Goal: Information Seeking & Learning: Learn about a topic

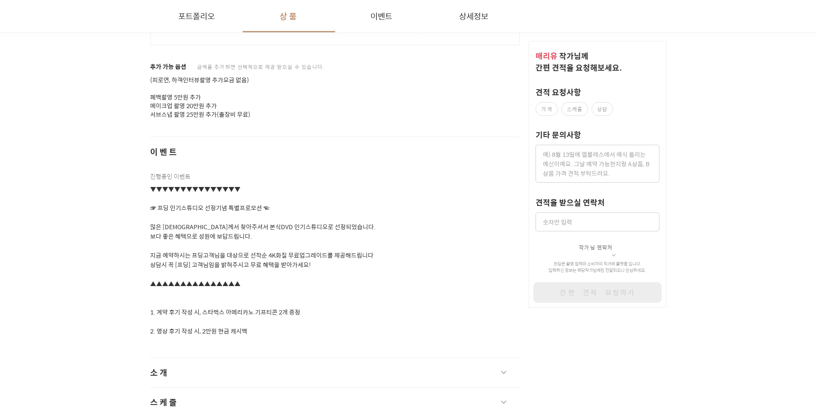
scroll to position [1, 0]
click at [228, 224] on p "▼▼▼▼▼▼▼▼▼▼▼▼▼▼▼ ☞ 프딩 인기스튜디오 선정기념 특별프로모션 ☜ 많은 [DEMOGRAPHIC_DATA]께서 찾아주셔서 본식DVD 인…" at bounding box center [335, 260] width 370 height 152
drag, startPoint x: 228, startPoint y: 224, endPoint x: 202, endPoint y: 224, distance: 25.4
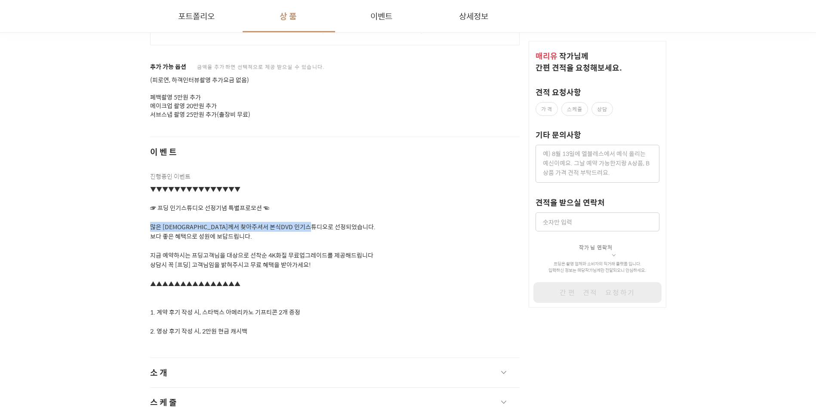
click at [202, 224] on p "▼▼▼▼▼▼▼▼▼▼▼▼▼▼▼ ☞ 프딩 인기스튜디오 선정기념 특별프로모션 ☜ 많은 [DEMOGRAPHIC_DATA]께서 찾아주셔서 본식DVD 인…" at bounding box center [335, 260] width 370 height 152
drag, startPoint x: 202, startPoint y: 224, endPoint x: 198, endPoint y: 237, distance: 13.3
click at [198, 237] on p "▼▼▼▼▼▼▼▼▼▼▼▼▼▼▼ ☞ 프딩 인기스튜디오 선정기념 특별프로모션 ☜ 많은 [DEMOGRAPHIC_DATA]께서 찾아주셔서 본식DVD 인…" at bounding box center [335, 260] width 370 height 152
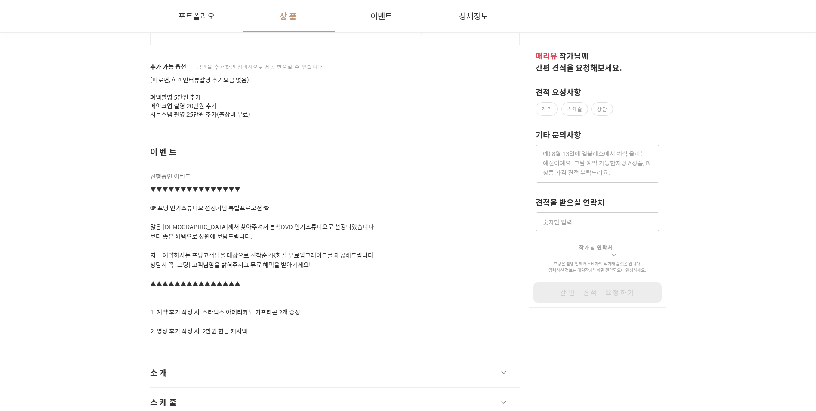
click at [183, 235] on p "▼▼▼▼▼▼▼▼▼▼▼▼▼▼▼ ☞ 프딩 인기스튜디오 선정기념 특별프로모션 ☜ 많은 [DEMOGRAPHIC_DATA]께서 찾아주셔서 본식DVD 인…" at bounding box center [335, 260] width 370 height 152
drag, startPoint x: 183, startPoint y: 235, endPoint x: 205, endPoint y: 232, distance: 22.3
click at [205, 232] on p "▼▼▼▼▼▼▼▼▼▼▼▼▼▼▼ ☞ 프딩 인기스튜디오 선정기념 특별프로모션 ☜ 많은 [DEMOGRAPHIC_DATA]께서 찾아주셔서 본식DVD 인…" at bounding box center [335, 260] width 370 height 152
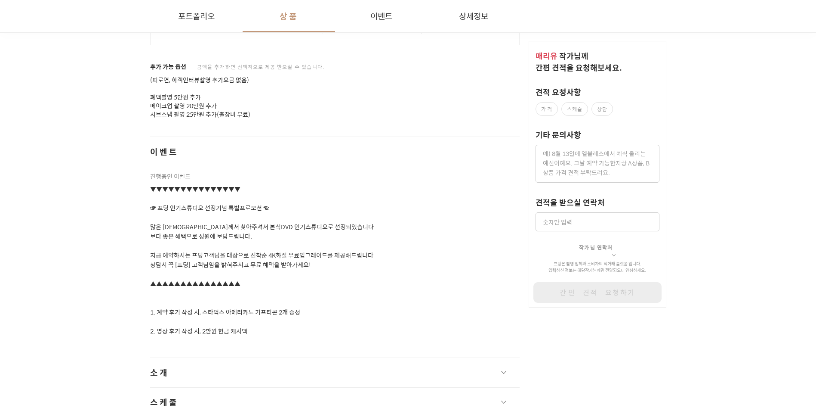
drag, startPoint x: 205, startPoint y: 232, endPoint x: 208, endPoint y: 259, distance: 27.7
click at [208, 259] on p "▼▼▼▼▼▼▼▼▼▼▼▼▼▼▼ ☞ 프딩 인기스튜디오 선정기념 특별프로모션 ☜ 많은 [DEMOGRAPHIC_DATA]께서 찾아주셔서 본식DVD 인…" at bounding box center [335, 260] width 370 height 152
click at [208, 254] on p "▼▼▼▼▼▼▼▼▼▼▼▼▼▼▼ ☞ 프딩 인기스튜디오 선정기념 특별프로모션 ☜ 많은 [DEMOGRAPHIC_DATA]께서 찾아주셔서 본식DVD 인…" at bounding box center [335, 260] width 370 height 152
drag, startPoint x: 208, startPoint y: 254, endPoint x: 257, endPoint y: 252, distance: 49.1
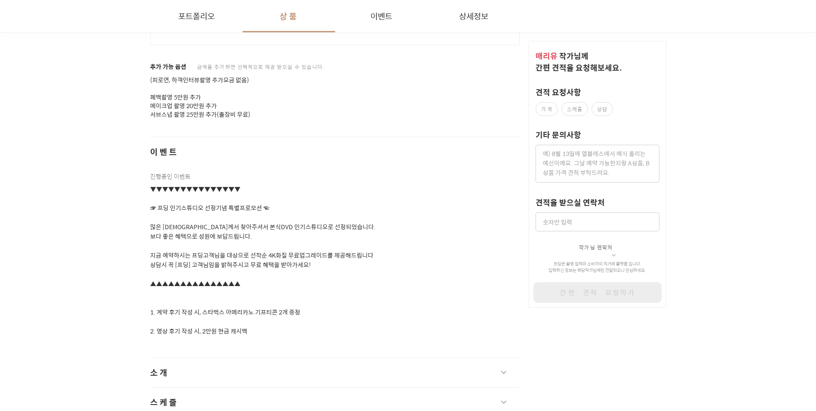
click at [257, 252] on p "▼▼▼▼▼▼▼▼▼▼▼▼▼▼▼ ☞ 프딩 인기스튜디오 선정기념 특별프로모션 ☜ 많은 [DEMOGRAPHIC_DATA]께서 찾아주셔서 본식DVD 인…" at bounding box center [335, 260] width 370 height 152
drag, startPoint x: 257, startPoint y: 252, endPoint x: 292, endPoint y: 252, distance: 34.9
click at [292, 252] on p "▼▼▼▼▼▼▼▼▼▼▼▼▼▼▼ ☞ 프딩 인기스튜디오 선정기념 특별프로모션 ☜ 많은 [DEMOGRAPHIC_DATA]께서 찾아주셔서 본식DVD 인…" at bounding box center [335, 260] width 370 height 152
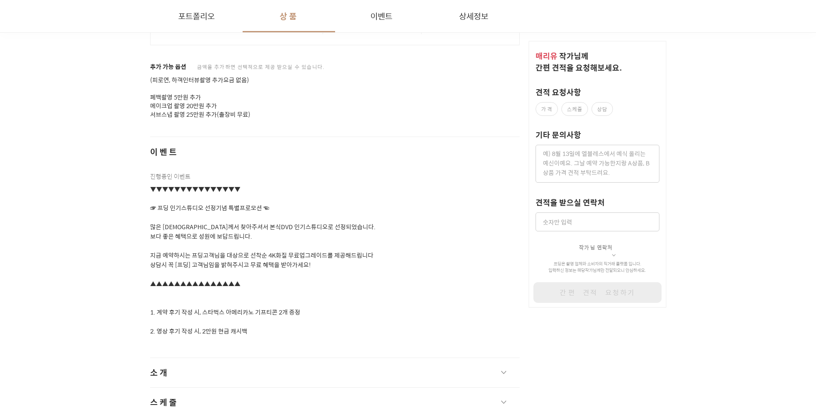
drag, startPoint x: 292, startPoint y: 252, endPoint x: 291, endPoint y: 266, distance: 13.3
click at [291, 266] on p "▼▼▼▼▼▼▼▼▼▼▼▼▼▼▼ ☞ 프딩 인기스튜디오 선정기념 특별프로모션 ☜ 많은 [DEMOGRAPHIC_DATA]께서 찾아주셔서 본식DVD 인…" at bounding box center [335, 260] width 370 height 152
click at [252, 266] on p "▼▼▼▼▼▼▼▼▼▼▼▼▼▼▼ ☞ 프딩 인기스튜디오 선정기념 특별프로모션 ☜ 많은 [DEMOGRAPHIC_DATA]께서 찾아주셔서 본식DVD 인…" at bounding box center [335, 260] width 370 height 152
drag, startPoint x: 252, startPoint y: 266, endPoint x: 208, endPoint y: 261, distance: 44.2
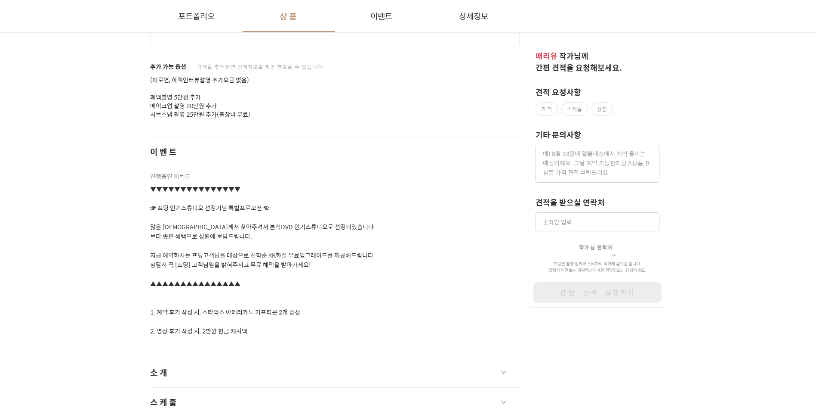
click at [209, 261] on p "▼▼▼▼▼▼▼▼▼▼▼▼▼▼▼ ☞ 프딩 인기스튜디오 선정기념 특별프로모션 ☜ 많은 [DEMOGRAPHIC_DATA]께서 찾아주셔서 본식DVD 인…" at bounding box center [335, 260] width 370 height 152
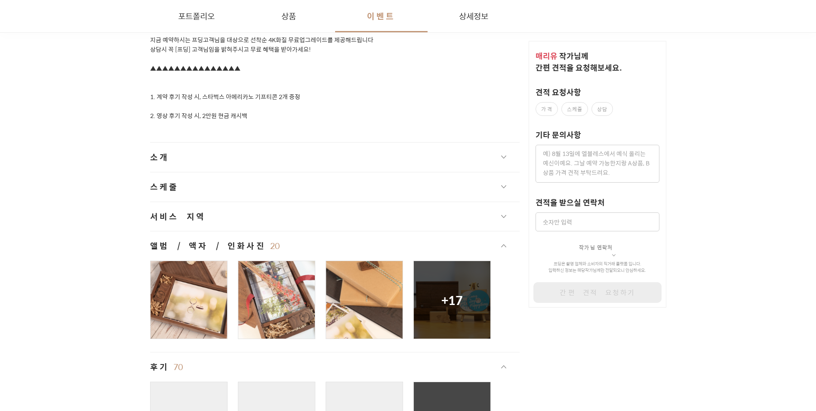
scroll to position [1514, 0]
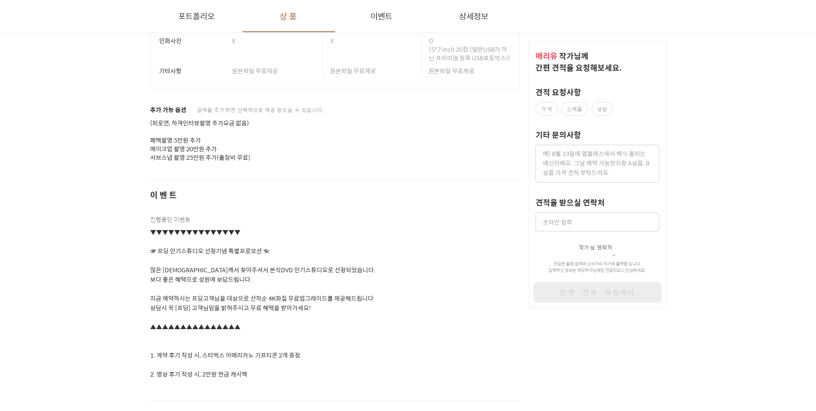
scroll to position [911, 0]
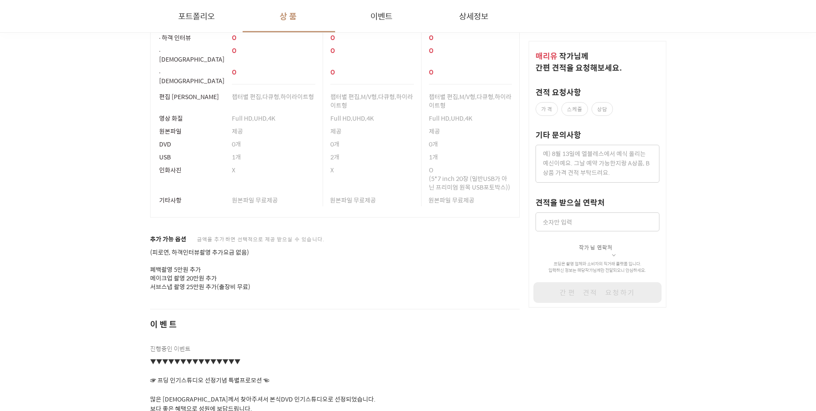
click at [165, 271] on p "(피로연, 하객인터뷰촬영 추가요금 없음) 폐백촬영 5만원 추가 메이크업 촬영 20만원 추가 서브스냅 촬영 25만원 추가(출장비 무료)" at bounding box center [335, 269] width 370 height 43
click at [167, 271] on p "(피로연, 하객인터뷰촬영 추가요금 없음) 폐백촬영 5만원 추가 메이크업 촬영 20만원 추가 서브스냅 촬영 25만원 추가(출장비 무료)" at bounding box center [335, 269] width 370 height 43
drag, startPoint x: 168, startPoint y: 271, endPoint x: 194, endPoint y: 272, distance: 25.8
click at [194, 272] on p "(피로연, 하객인터뷰촬영 추가요금 없음) 폐백촬영 5만원 추가 메이크업 촬영 20만원 추가 서브스냅 촬영 25만원 추가(출장비 무료)" at bounding box center [335, 269] width 370 height 43
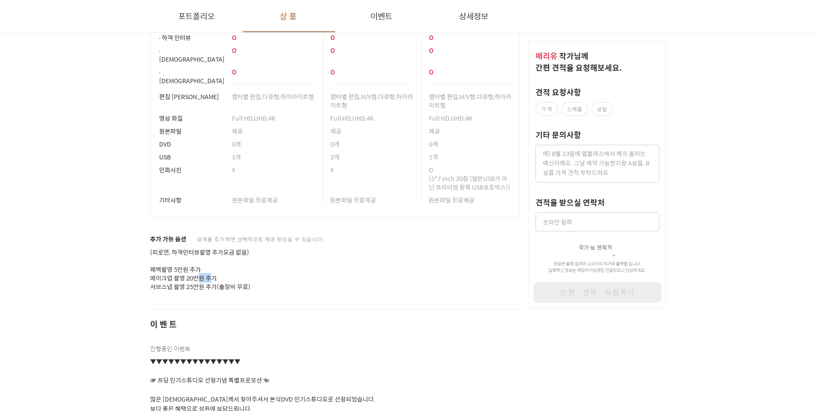
click at [194, 272] on p "(피로연, 하객인터뷰촬영 추가요금 없음) 폐백촬영 5만원 추가 메이크업 촬영 20만원 추가 서브스냅 촬영 25만원 추가(출장비 무료)" at bounding box center [335, 269] width 370 height 43
drag, startPoint x: 194, startPoint y: 272, endPoint x: 179, endPoint y: 273, distance: 15.5
click at [179, 273] on p "(피로연, 하객인터뷰촬영 추가요금 없음) 폐백촬영 5만원 추가 메이크업 촬영 20만원 추가 서브스냅 촬영 25만원 추가(출장비 무료)" at bounding box center [335, 269] width 370 height 43
click at [161, 272] on p "(피로연, 하객인터뷰촬영 추가요금 없음) 폐백촬영 5만원 추가 메이크업 촬영 20만원 추가 서브스냅 촬영 25만원 추가(출장비 무료)" at bounding box center [335, 269] width 370 height 43
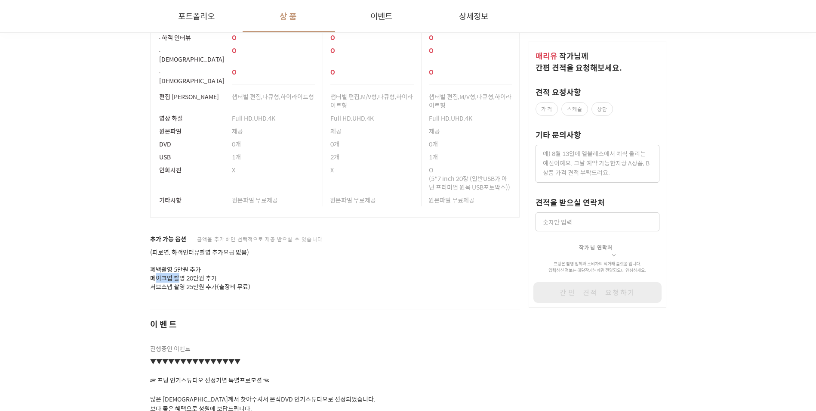
click at [161, 272] on p "(피로연, 하객인터뷰촬영 추가요금 없음) 폐백촬영 5만원 추가 메이크업 촬영 20만원 추가 서브스냅 촬영 25만원 추가(출장비 무료)" at bounding box center [335, 269] width 370 height 43
drag, startPoint x: 161, startPoint y: 272, endPoint x: 163, endPoint y: 279, distance: 7.2
click at [163, 279] on p "(피로연, 하객인터뷰촬영 추가요금 없음) 폐백촬영 5만원 추가 메이크업 촬영 20만원 추가 서브스냅 촬영 25만원 추가(출장비 무료)" at bounding box center [335, 269] width 370 height 43
click at [163, 282] on p "(피로연, 하객인터뷰촬영 추가요금 없음) 폐백촬영 5만원 추가 메이크업 촬영 20만원 추가 서브스냅 촬영 25만원 추가(출장비 무료)" at bounding box center [335, 269] width 370 height 43
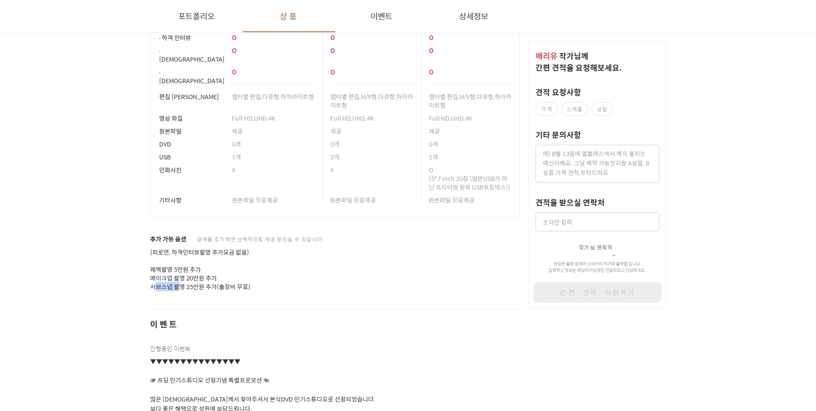
click at [163, 282] on p "(피로연, 하객인터뷰촬영 추가요금 없음) 폐백촬영 5만원 추가 메이크업 촬영 20만원 추가 서브스냅 촬영 25만원 추가(출장비 무료)" at bounding box center [335, 269] width 370 height 43
drag, startPoint x: 163, startPoint y: 282, endPoint x: 125, endPoint y: 297, distance: 40.6
click at [125, 297] on div "포트폴리오 상품 이벤트 상세정보 세빛섬플로팅아일랜드웨딩 웨딩홀/컨벤션 서울 서초구 #챕터별 편집 #시네마틱 #M/V형 #하이라이트형 #UHD …" at bounding box center [409, 80] width 620 height 1685
drag, startPoint x: 133, startPoint y: 289, endPoint x: 133, endPoint y: 256, distance: 33.6
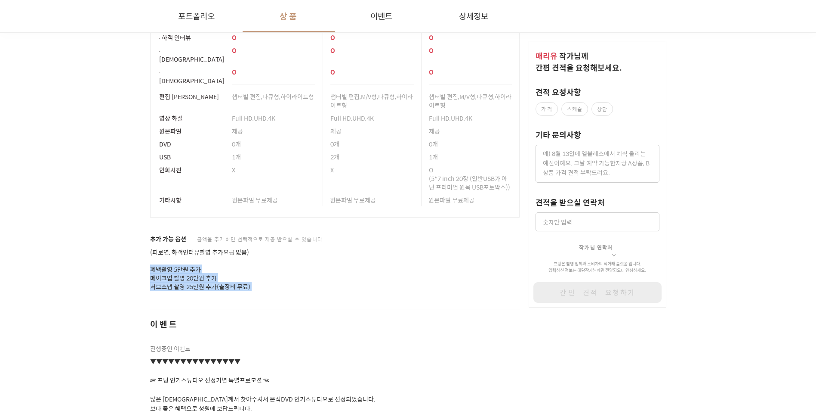
click at [133, 256] on div "포트폴리오 상품 이벤트 상세정보 세빛섬플로팅아일랜드웨딩 웨딩홀/컨벤션 서울 서초구 #챕터별 편집 #시네마틱 #M/V형 #하이라이트형 #UHD …" at bounding box center [409, 80] width 620 height 1685
drag, startPoint x: 133, startPoint y: 256, endPoint x: 132, endPoint y: 271, distance: 15.5
click at [132, 271] on div "포트폴리오 상품 이벤트 상세정보 세빛섬플로팅아일랜드웨딩 웨딩홀/컨벤션 서울 서초구 #챕터별 편집 #시네마틱 #M/V형 #하이라이트형 #UHD …" at bounding box center [409, 80] width 620 height 1685
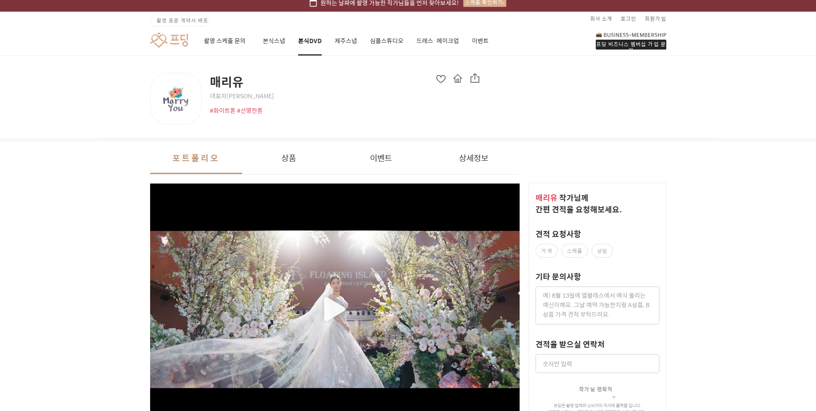
scroll to position [0, 0]
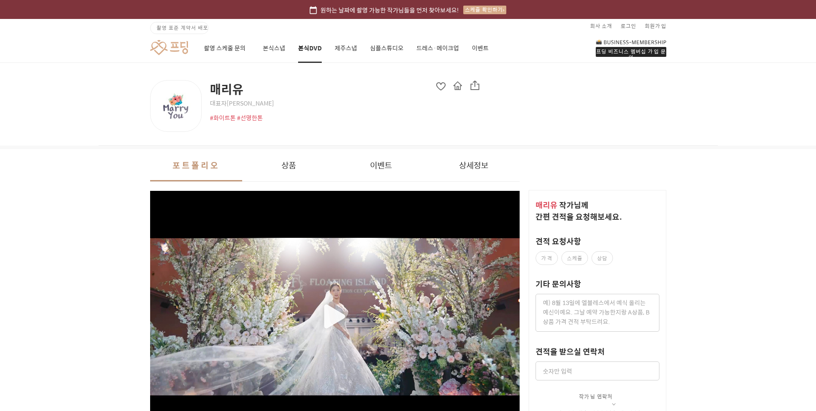
click at [235, 102] on span "대표자 [PERSON_NAME]" at bounding box center [345, 103] width 270 height 9
drag, startPoint x: 235, startPoint y: 102, endPoint x: 212, endPoint y: 100, distance: 22.8
click at [212, 100] on span "대표자 [PERSON_NAME]" at bounding box center [345, 103] width 270 height 9
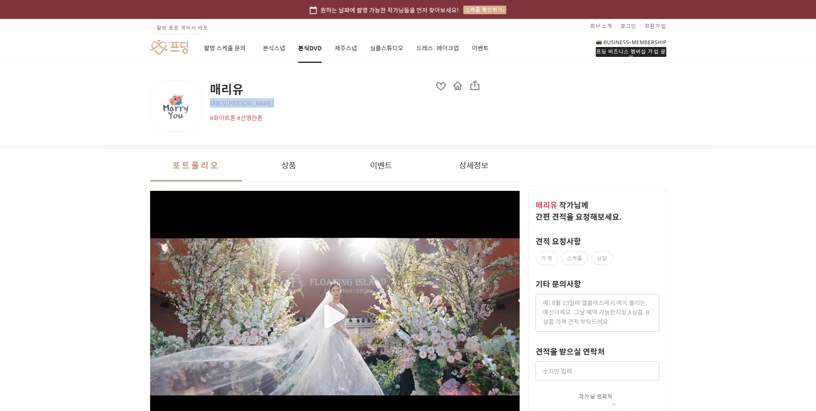
click at [212, 100] on span "대표자 [PERSON_NAME]" at bounding box center [345, 103] width 270 height 9
drag, startPoint x: 212, startPoint y: 100, endPoint x: 203, endPoint y: 137, distance: 37.8
click at [202, 137] on div "매리유 대표자 [PERSON_NAME] #화이트톤 #선명한톤" at bounding box center [409, 104] width 620 height 83
click at [279, 156] on button "상품" at bounding box center [288, 165] width 93 height 32
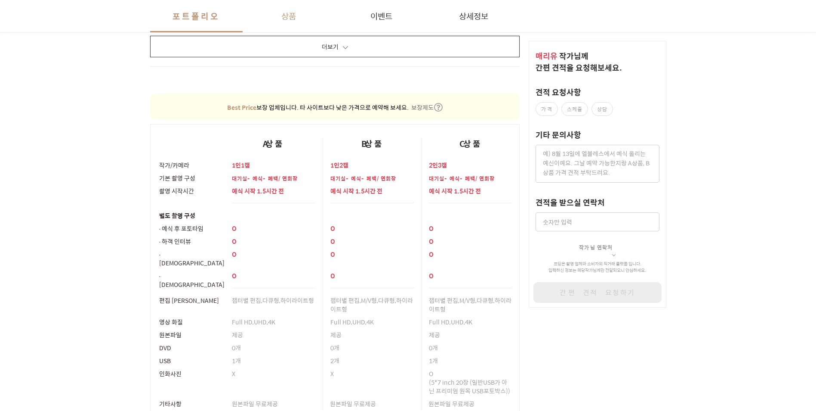
scroll to position [739, 0]
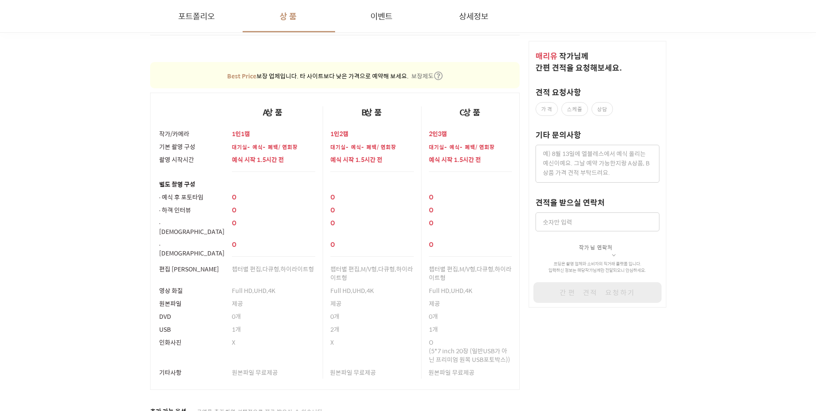
click at [272, 158] on p "예식 시작 1.5시간 전" at bounding box center [273, 159] width 83 height 9
drag, startPoint x: 272, startPoint y: 158, endPoint x: 238, endPoint y: 158, distance: 34.4
click at [238, 158] on p "예식 시작 1.5시간 전" at bounding box center [273, 159] width 83 height 9
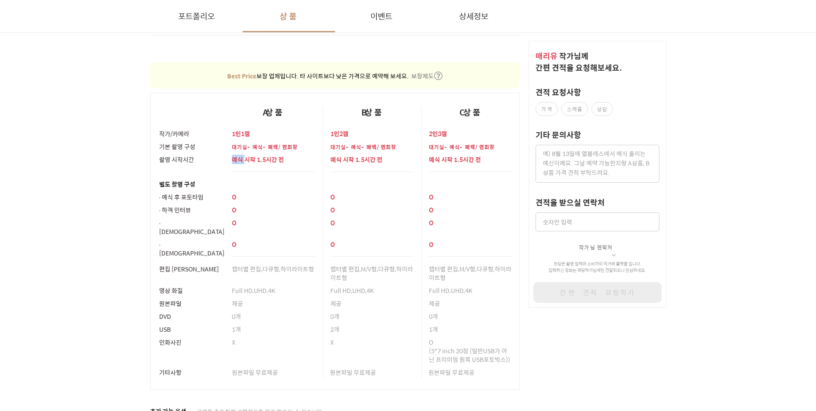
click at [238, 158] on p "예식 시작 1.5시간 전" at bounding box center [273, 159] width 83 height 9
drag, startPoint x: 240, startPoint y: 158, endPoint x: 254, endPoint y: 158, distance: 13.8
click at [254, 158] on p "예식 시작 1.5시간 전" at bounding box center [273, 159] width 83 height 9
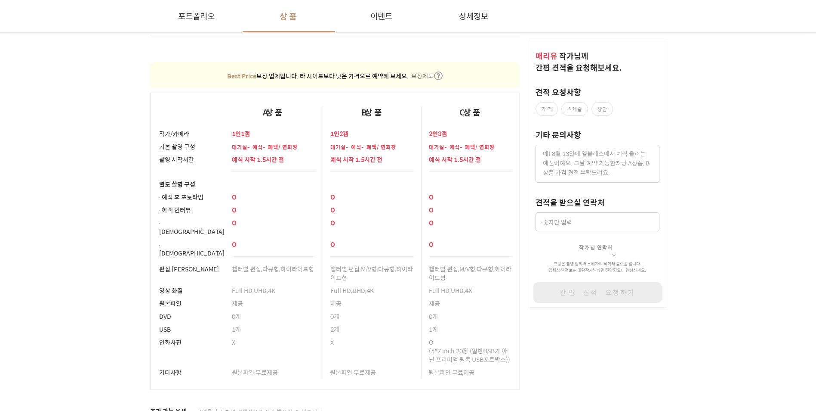
click at [244, 158] on p "예식 시작 1.5시간 전" at bounding box center [273, 159] width 83 height 9
drag, startPoint x: 244, startPoint y: 158, endPoint x: 232, endPoint y: 143, distance: 19.9
click at [232, 143] on p "대기실-예식-폐백/연회장" at bounding box center [273, 147] width 83 height 8
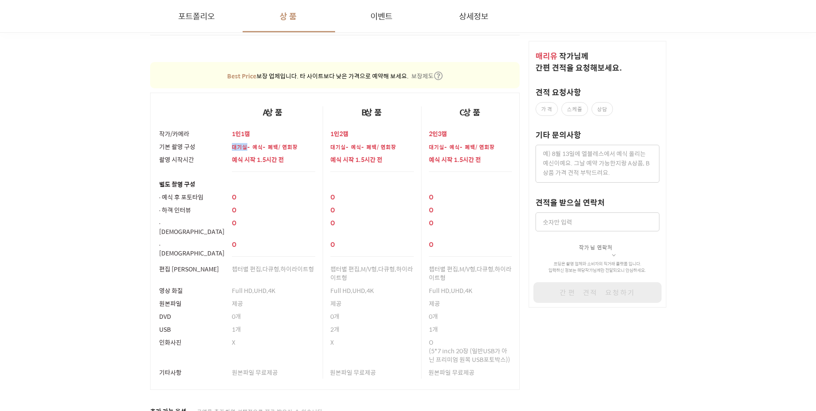
click at [232, 143] on p "대기실-예식-폐백/연회장" at bounding box center [273, 147] width 83 height 8
drag, startPoint x: 232, startPoint y: 143, endPoint x: 237, endPoint y: 157, distance: 15.3
click at [237, 157] on p "예식 시작 1.5시간 전" at bounding box center [273, 159] width 83 height 9
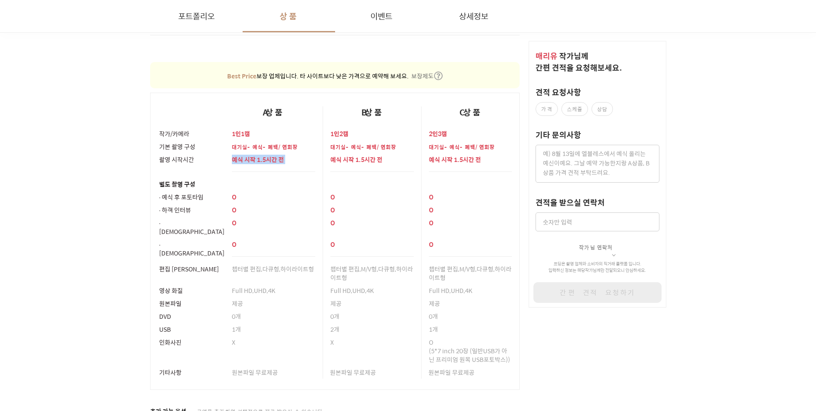
click at [237, 157] on p "예식 시작 1.5시간 전" at bounding box center [273, 159] width 83 height 9
drag, startPoint x: 237, startPoint y: 157, endPoint x: 243, endPoint y: 158, distance: 6.1
click at [243, 158] on p "예식 시작 1.5시간 전" at bounding box center [273, 159] width 83 height 9
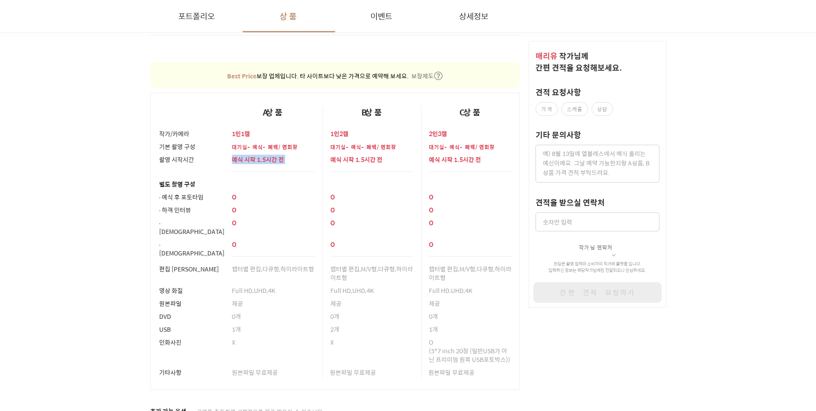
drag, startPoint x: 243, startPoint y: 158, endPoint x: 250, endPoint y: 158, distance: 6.5
click at [250, 158] on p "예식 시작 1.5시간 전" at bounding box center [273, 159] width 83 height 9
drag, startPoint x: 250, startPoint y: 158, endPoint x: 271, endPoint y: 157, distance: 21.1
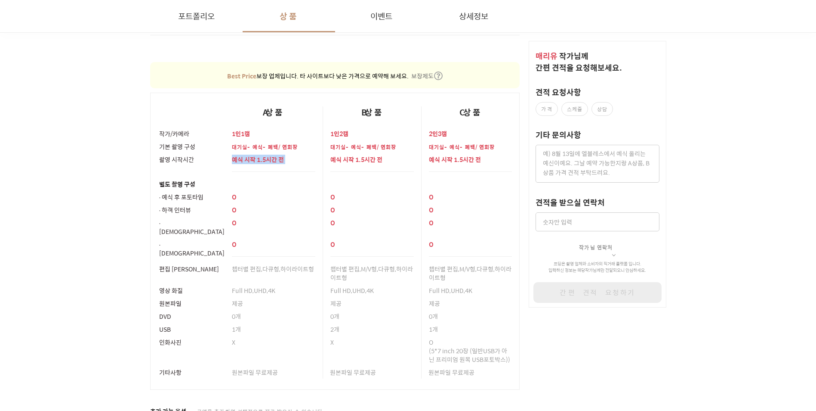
click at [271, 157] on p "예식 시작 1.5시간 전" at bounding box center [273, 159] width 83 height 9
drag, startPoint x: 271, startPoint y: 157, endPoint x: 341, endPoint y: 161, distance: 69.8
click at [341, 161] on p "예식 시작 1.5시간 전" at bounding box center [372, 159] width 83 height 9
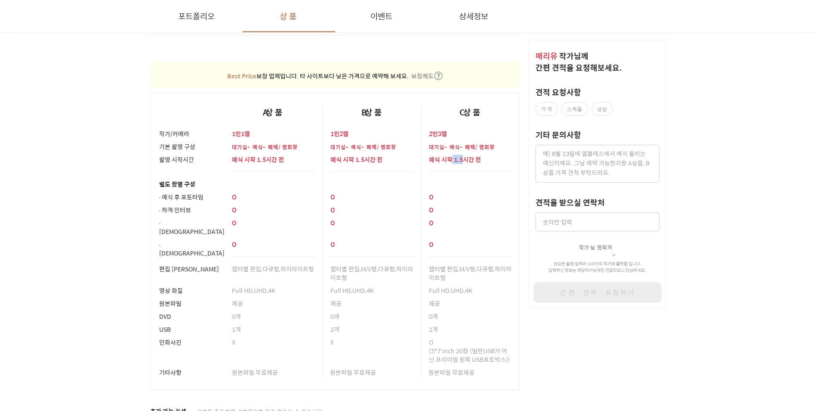
drag, startPoint x: 451, startPoint y: 163, endPoint x: 464, endPoint y: 163, distance: 12.9
click at [464, 163] on div "예식 시작 1.5시간 전" at bounding box center [470, 162] width 83 height 19
drag, startPoint x: 465, startPoint y: 163, endPoint x: 480, endPoint y: 163, distance: 15.5
click at [480, 163] on div "예식 시작 1.5시간 전" at bounding box center [470, 162] width 83 height 19
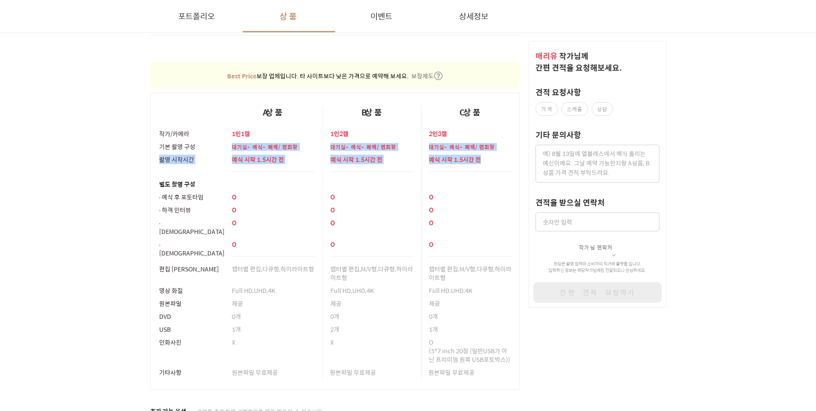
drag, startPoint x: 490, startPoint y: 160, endPoint x: 218, endPoint y: 138, distance: 273.4
click at [218, 138] on tbody "작가/카메라 1인1캠 1인2캠 2인3캠 기본 촬영 구성 대기실-예식-폐백/연회장 대기실-예식-폐백/연회장 대기실-예식-폐백/연회장 촬영 시작시…" at bounding box center [335, 258] width 370 height 263
drag, startPoint x: 218, startPoint y: 138, endPoint x: 158, endPoint y: 157, distance: 62.9
click at [158, 157] on th "촬영 시작시간" at bounding box center [187, 165] width 74 height 25
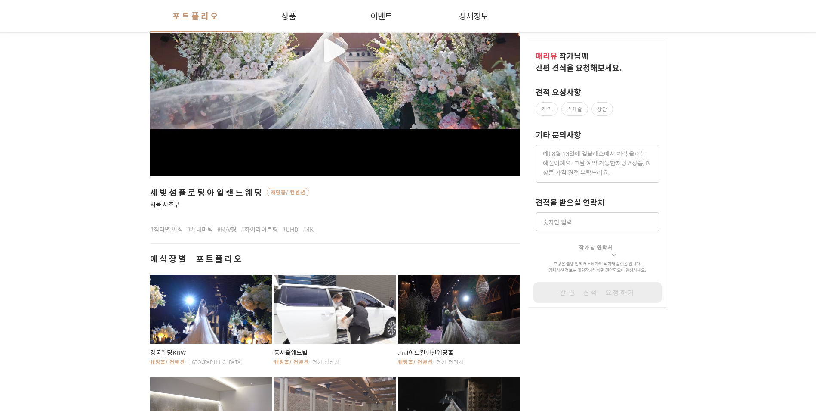
scroll to position [524, 0]
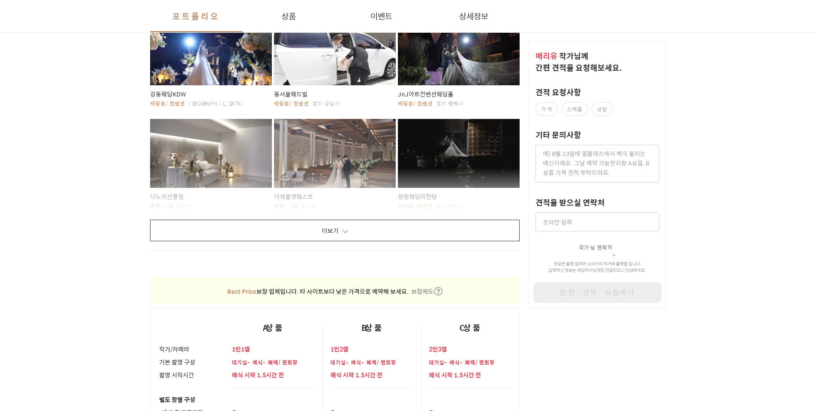
click at [320, 230] on button "더보기" at bounding box center [335, 231] width 370 height 22
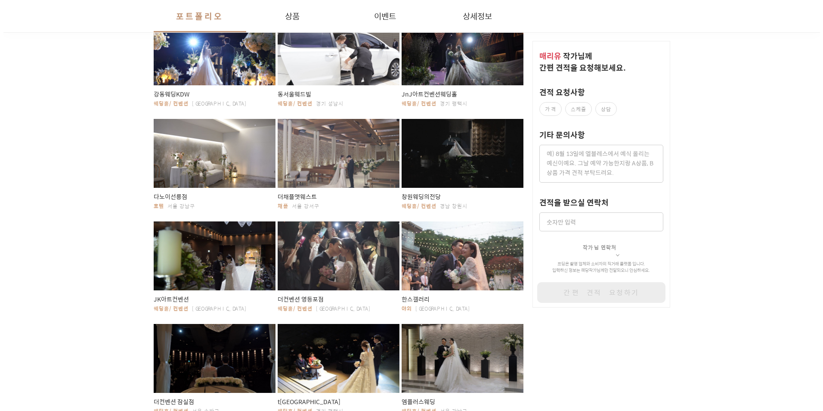
scroll to position [653, 0]
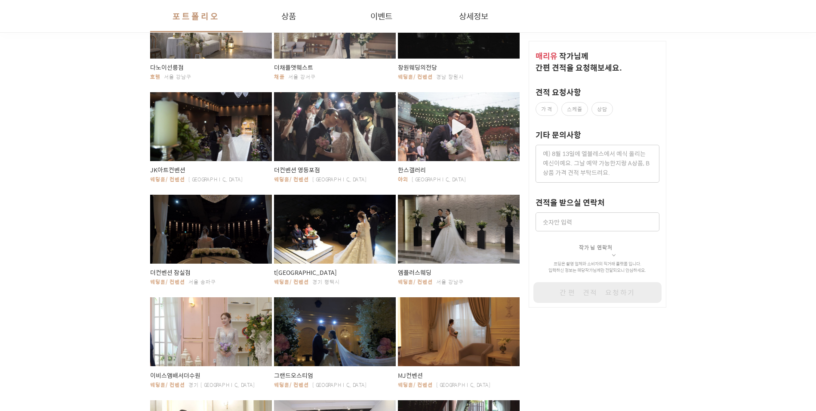
click at [420, 122] on div "button" at bounding box center [459, 126] width 122 height 69
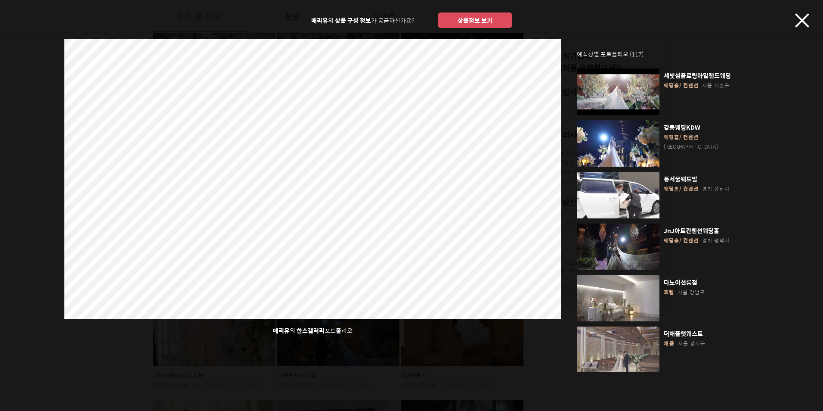
scroll to position [426, 0]
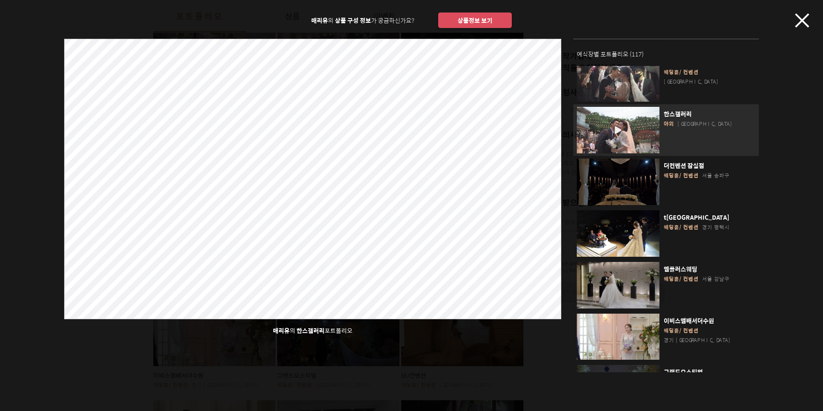
click at [624, 112] on div "button" at bounding box center [618, 130] width 83 height 46
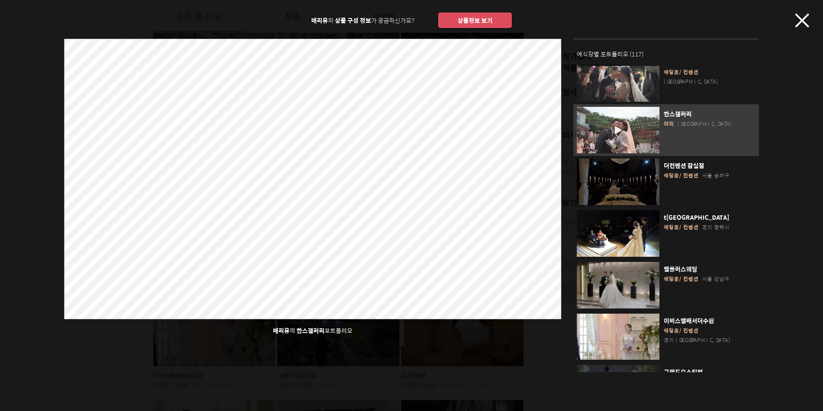
click at [484, 25] on button "상품정보 보기" at bounding box center [475, 19] width 74 height 15
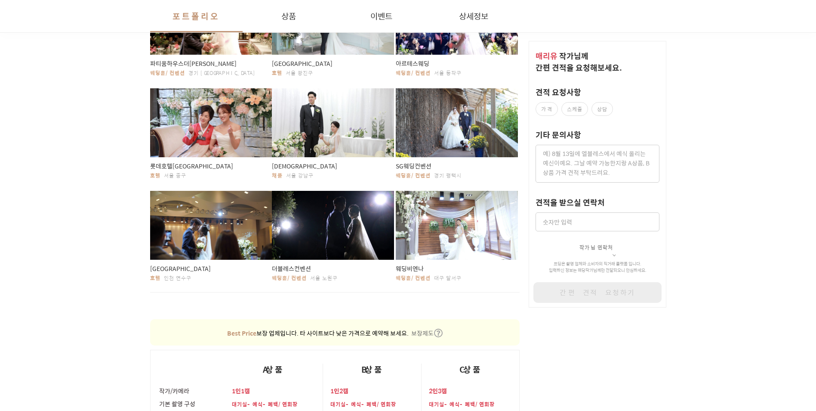
scroll to position [4471, 0]
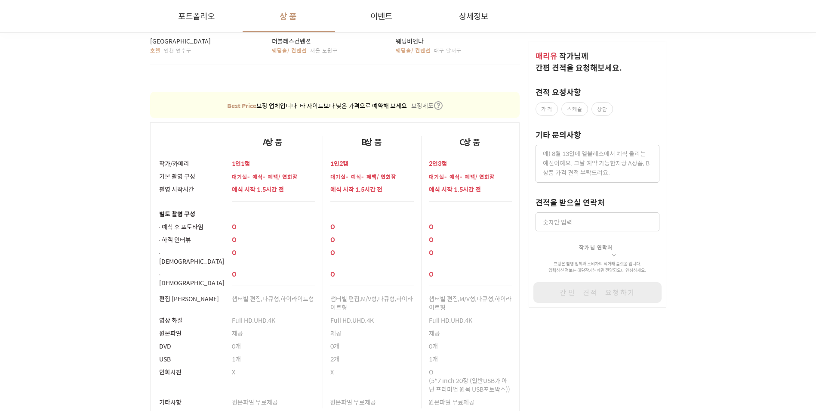
click at [253, 173] on p "대기실-예식-폐백/연회장" at bounding box center [273, 177] width 83 height 8
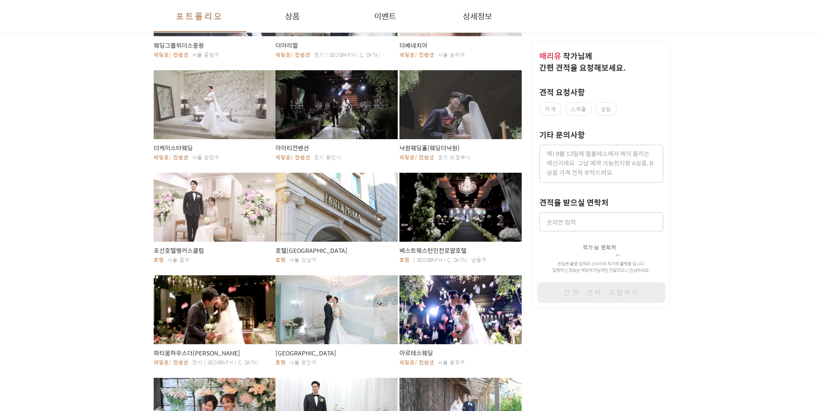
scroll to position [3911, 0]
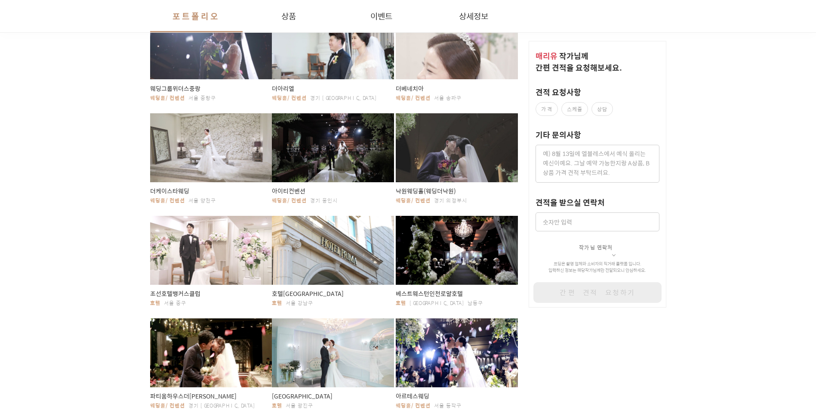
click at [396, 216] on div "button" at bounding box center [457, 250] width 122 height 69
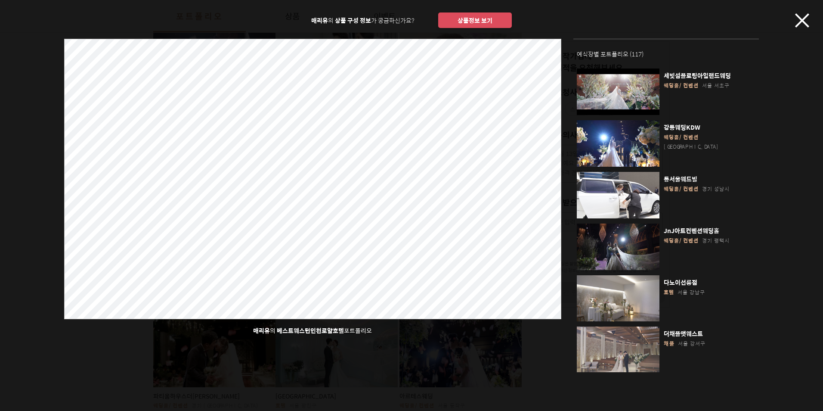
scroll to position [5319, 0]
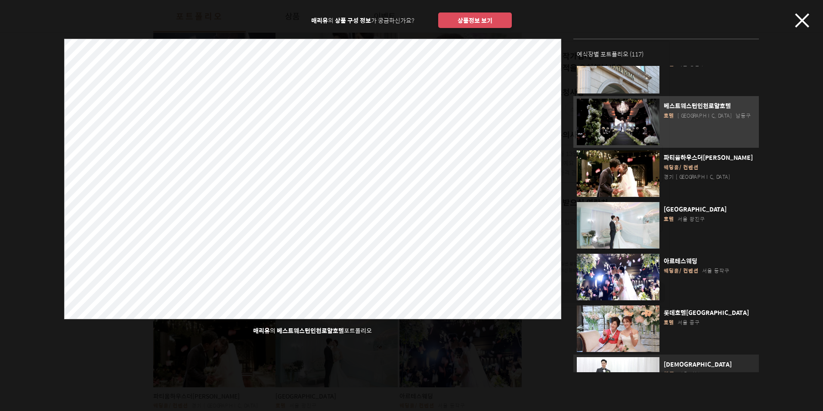
click at [672, 359] on div "청운[DEMOGRAPHIC_DATA] 채플 [GEOGRAPHIC_DATA]" at bounding box center [707, 381] width 96 height 44
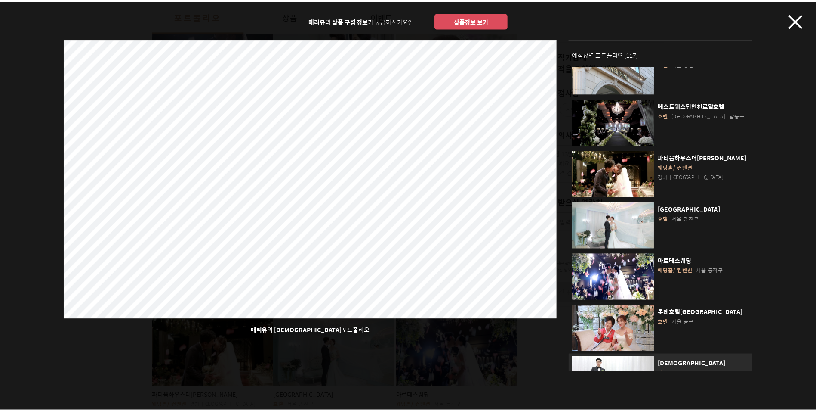
scroll to position [5542, 0]
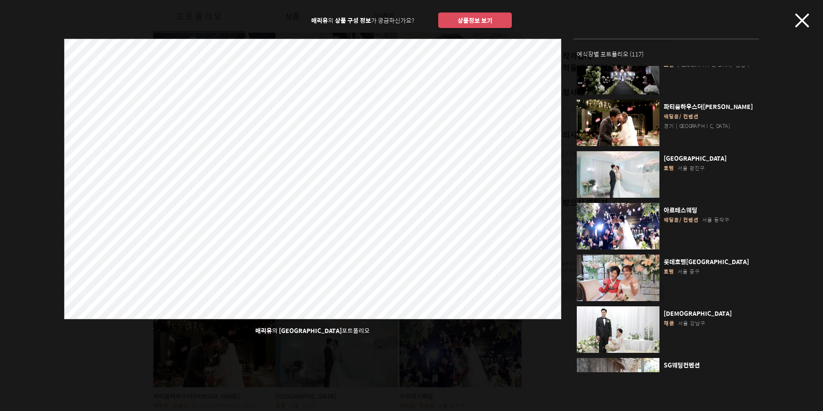
click at [46, 123] on div "매리유 의 상품 구성 정보 가 궁금하신가요? 상품정보 보기 매리유 의 송도[GEOGRAPHIC_DATA] 포트폴리오 예식장별 포트폴리오 ( 1…" at bounding box center [411, 186] width 823 height 372
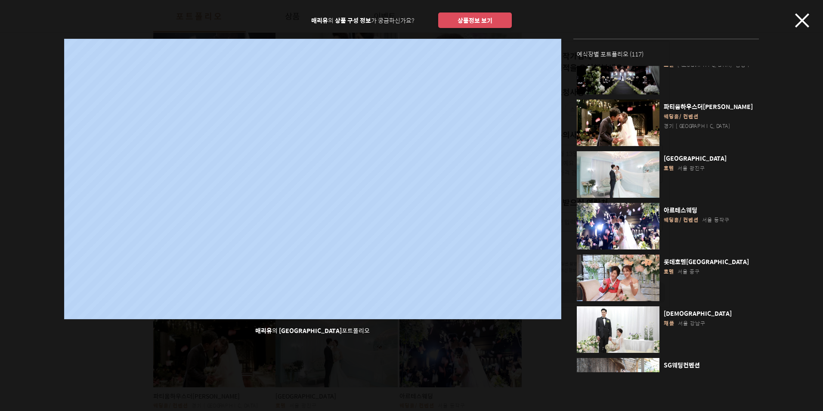
click at [46, 123] on div "매리유 의 상품 구성 정보 가 궁금하신가요? 상품정보 보기 매리유 의 송도[GEOGRAPHIC_DATA] 포트폴리오 예식장별 포트폴리오 ( 1…" at bounding box center [411, 186] width 823 height 372
click at [804, 20] on icon "button" at bounding box center [802, 20] width 14 height 14
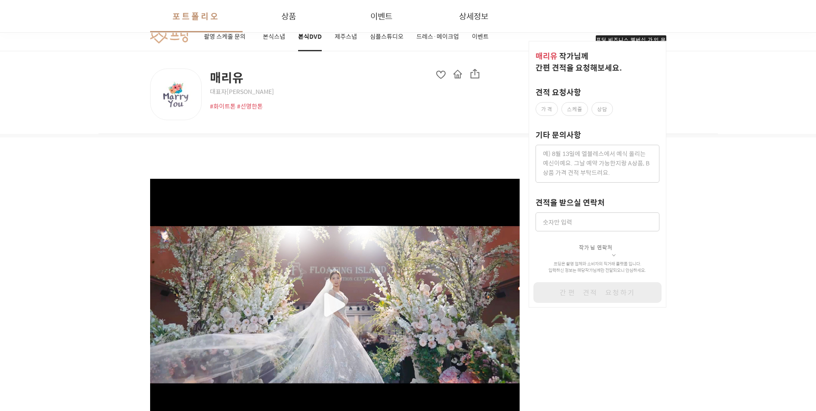
scroll to position [0, 0]
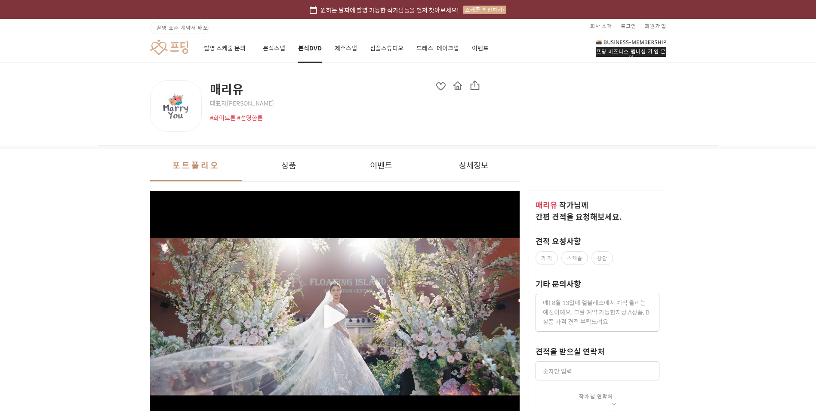
click at [166, 45] on link at bounding box center [169, 48] width 38 height 16
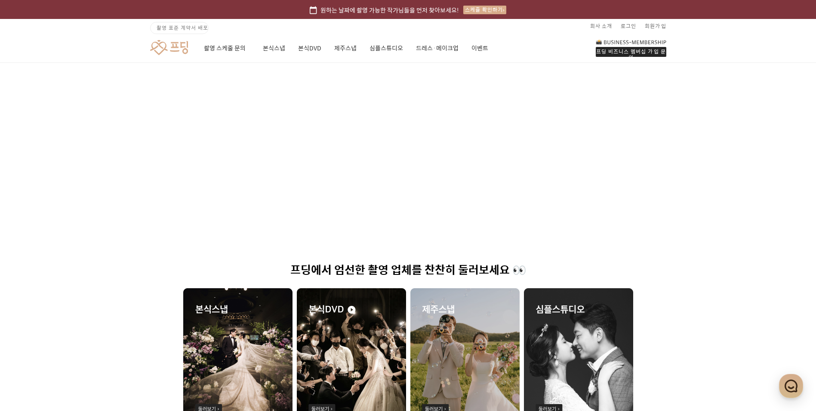
click at [178, 30] on span "촬영 표준 계약서 배포" at bounding box center [183, 28] width 52 height 8
